Goal: Information Seeking & Learning: Learn about a topic

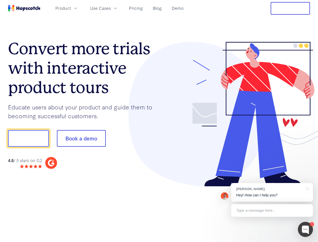
click at [159, 121] on div at bounding box center [234, 114] width 151 height 145
click at [71, 8] on span "Product" at bounding box center [63, 8] width 16 height 6
click at [111, 8] on span "Use Cases" at bounding box center [100, 8] width 21 height 6
click at [290, 8] on button "Free Trial" at bounding box center [290, 8] width 39 height 13
click at [28, 138] on button "Show me!" at bounding box center [28, 138] width 41 height 17
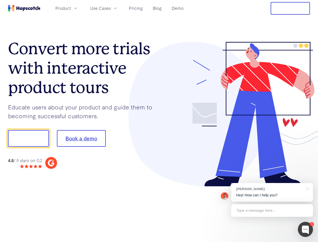
click at [81, 138] on button "Book a demo" at bounding box center [81, 138] width 49 height 17
click at [305, 229] on div at bounding box center [305, 228] width 15 height 15
click at [272, 192] on div "[PERSON_NAME] Hey! How can I help you?" at bounding box center [272, 192] width 82 height 19
click at [307, 188] on div at bounding box center [265, 138] width 94 height 168
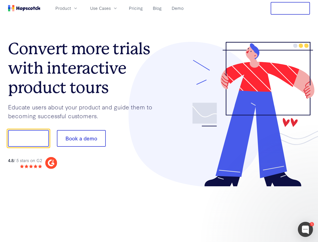
click at [272, 210] on div at bounding box center [265, 171] width 94 height 100
